Goal: Transaction & Acquisition: Purchase product/service

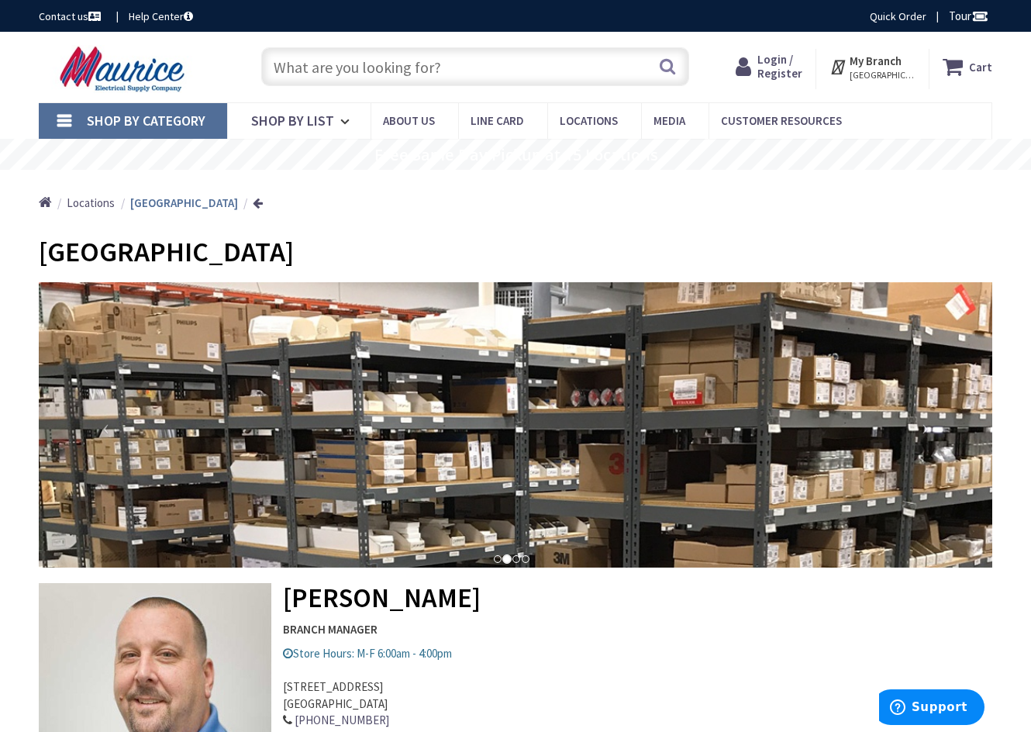
click at [340, 63] on input "text" at bounding box center [475, 66] width 428 height 39
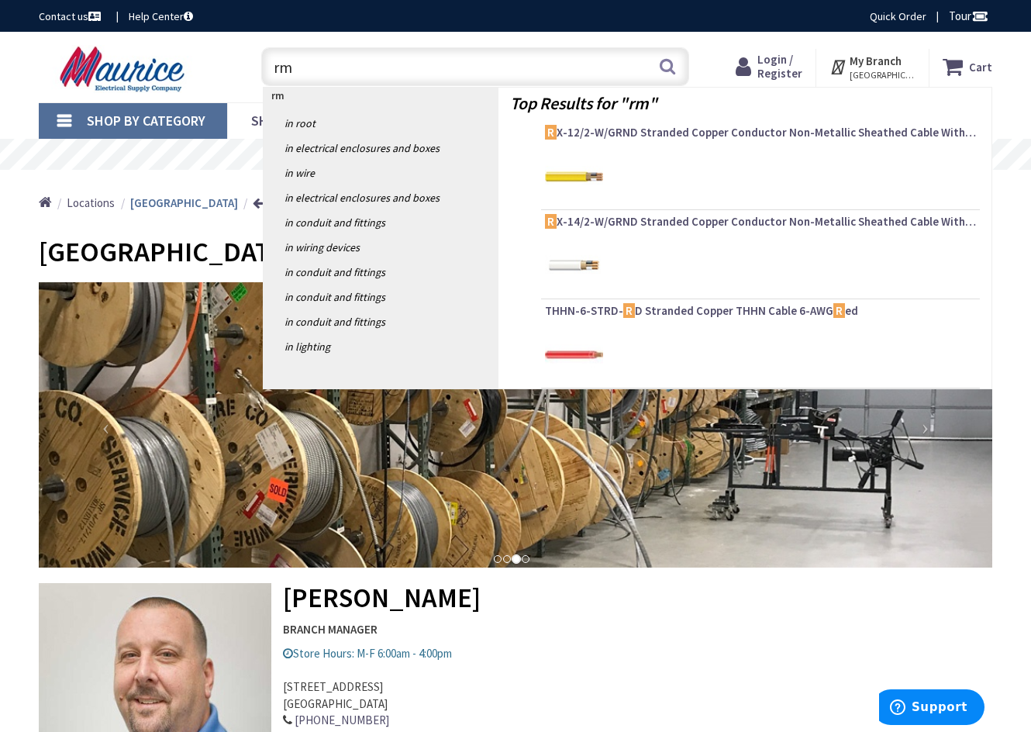
type input "rmc"
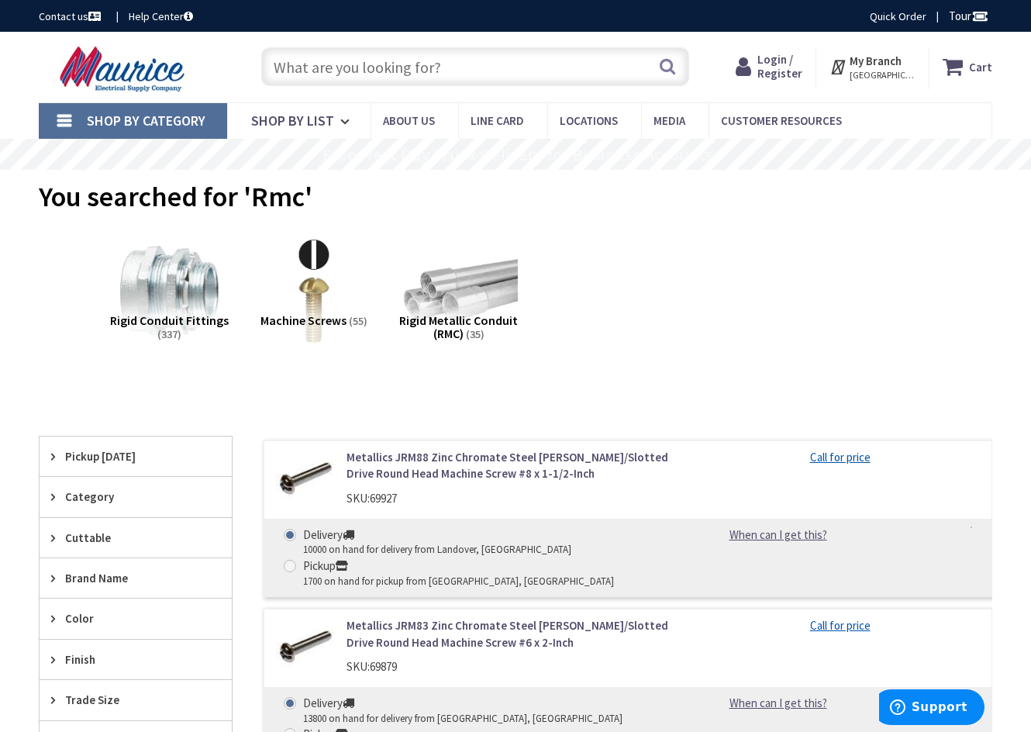
click at [447, 293] on img at bounding box center [458, 291] width 119 height 119
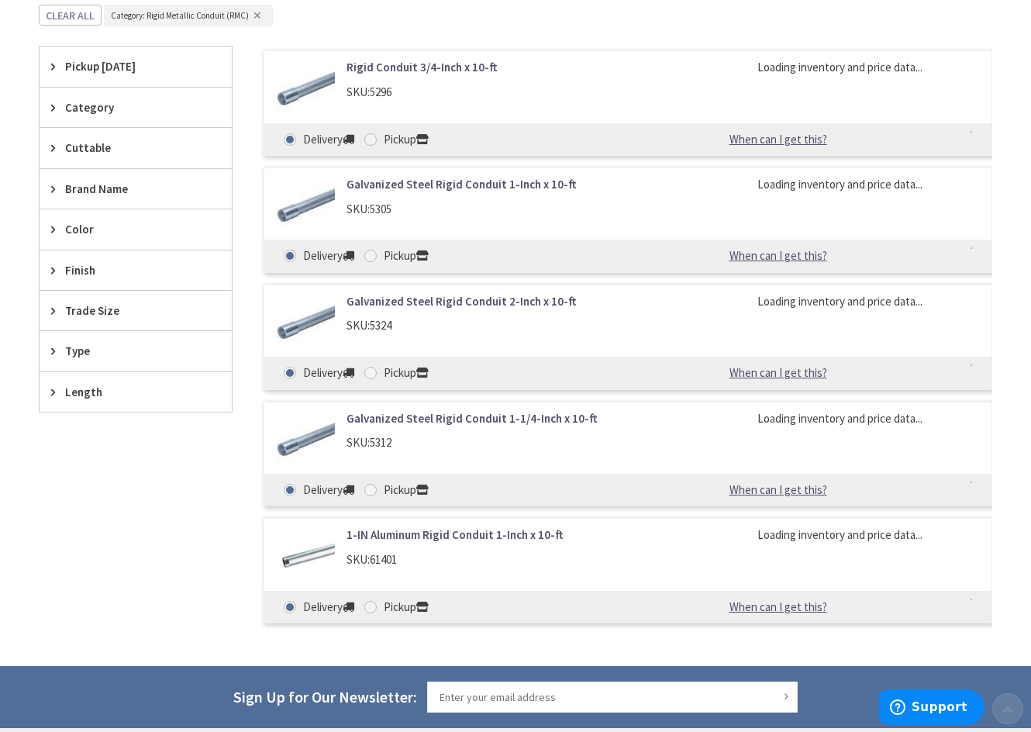
scroll to position [406, 0]
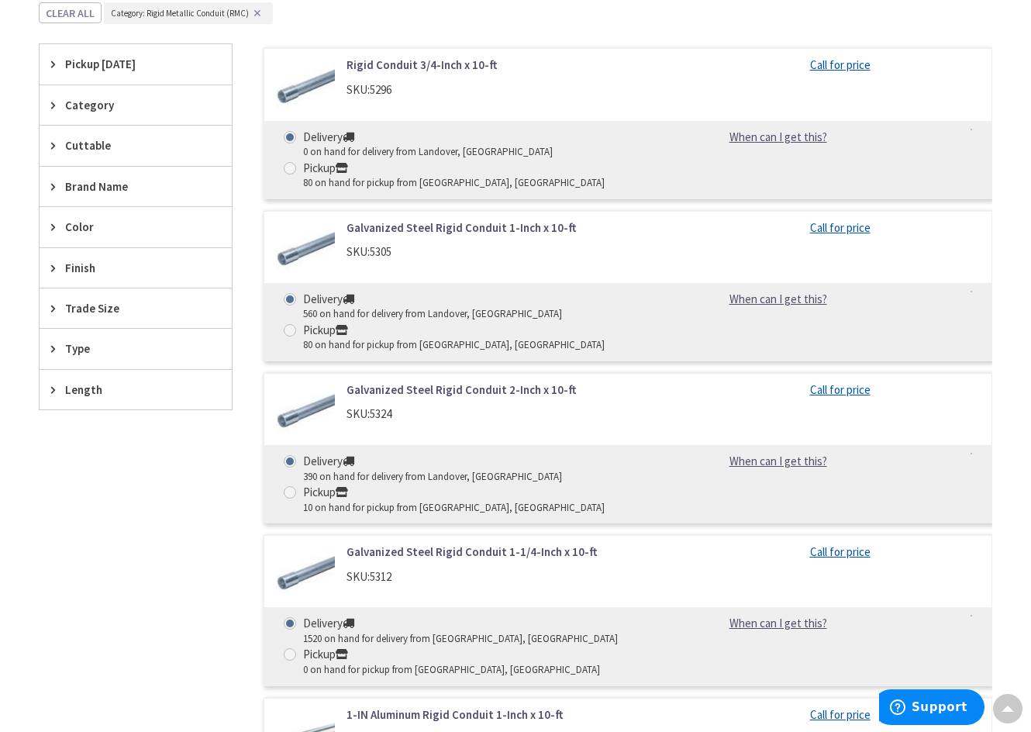
click at [58, 302] on icon at bounding box center [57, 308] width 12 height 12
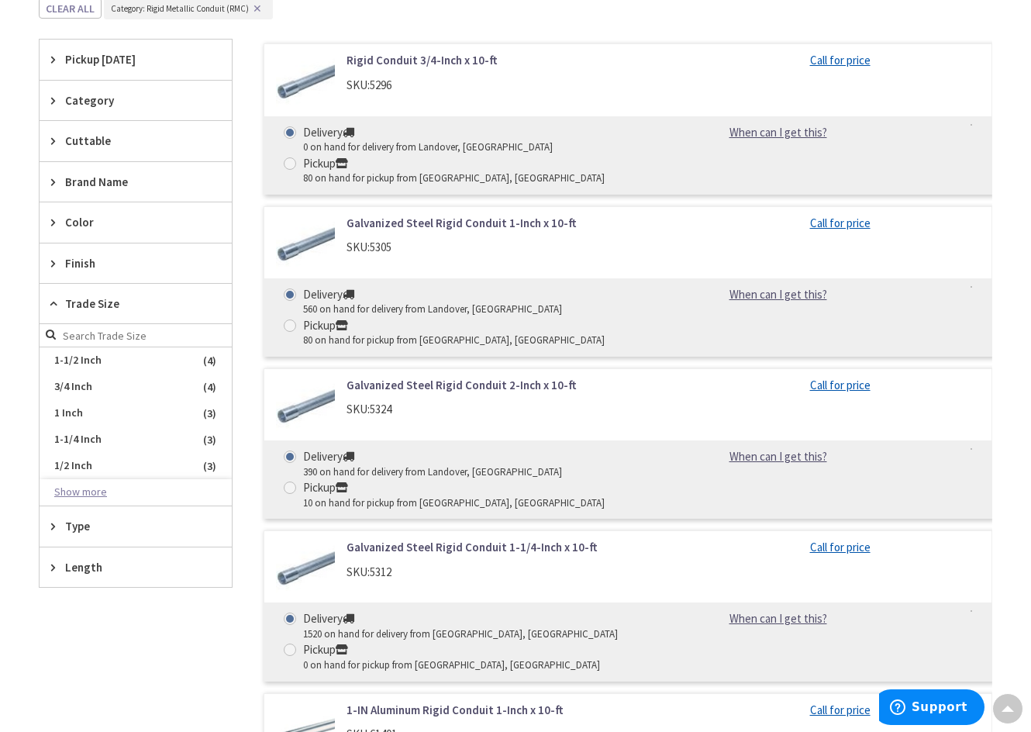
click at [77, 491] on button "Show more" at bounding box center [136, 492] width 192 height 26
click at [210, 517] on span "2-1/2 Inch" at bounding box center [136, 519] width 192 height 26
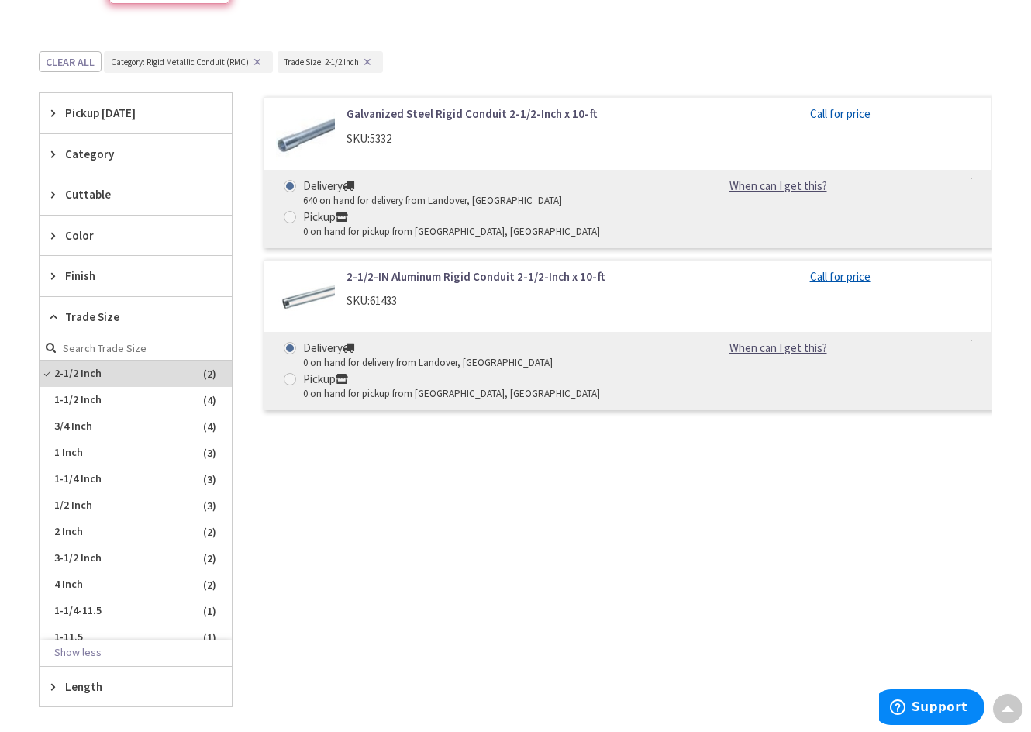
scroll to position [340, 0]
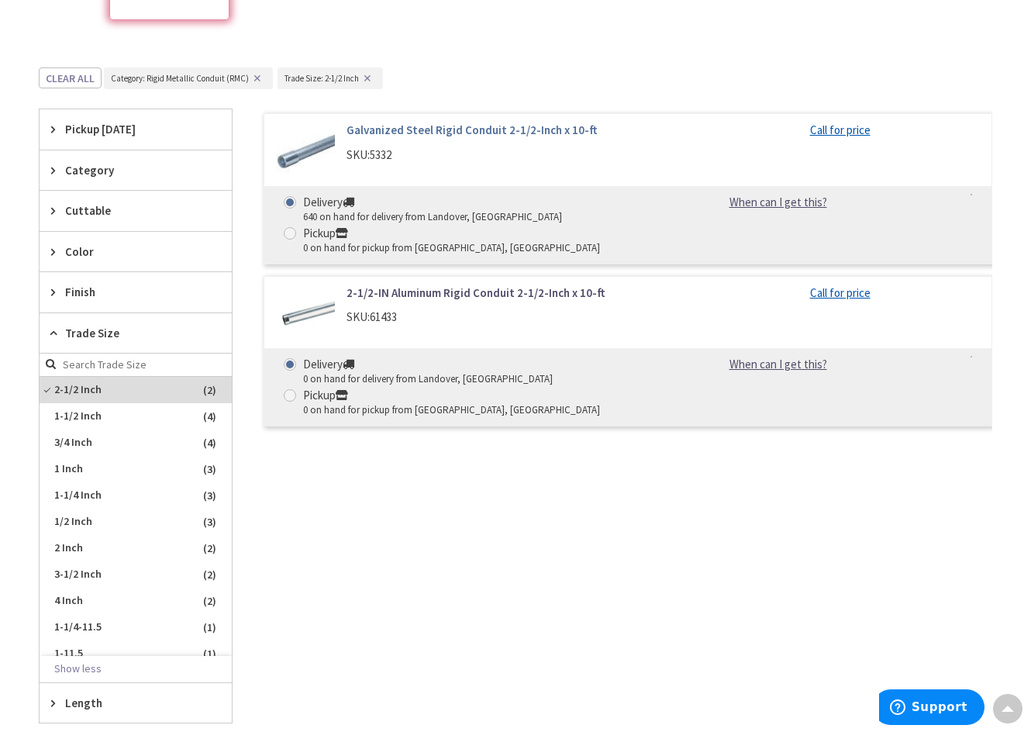
click at [368, 128] on link "Galvanized Steel Rigid Conduit 2-1/2-Inch x 10-ft" at bounding box center [512, 130] width 330 height 16
